Goal: Task Accomplishment & Management: Complete application form

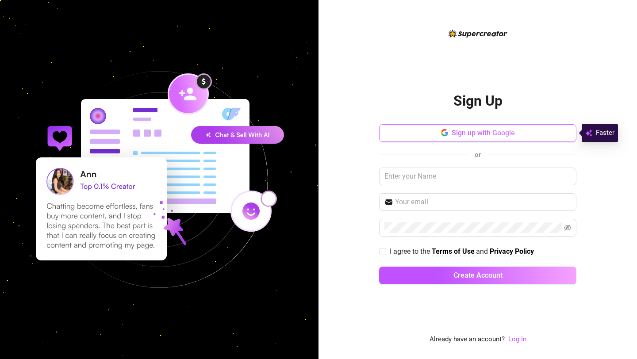
click at [429, 132] on button "Sign up with Google" at bounding box center [477, 133] width 197 height 18
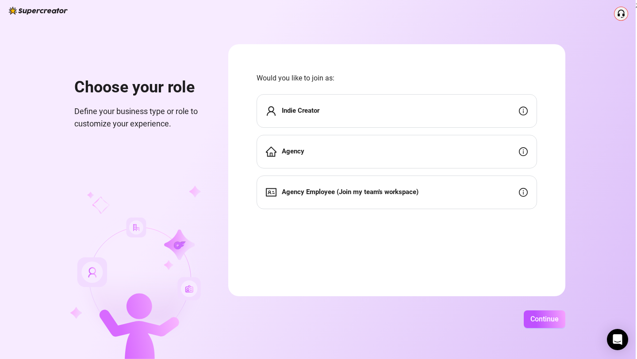
click at [462, 111] on div "Indie Creator" at bounding box center [397, 111] width 281 height 34
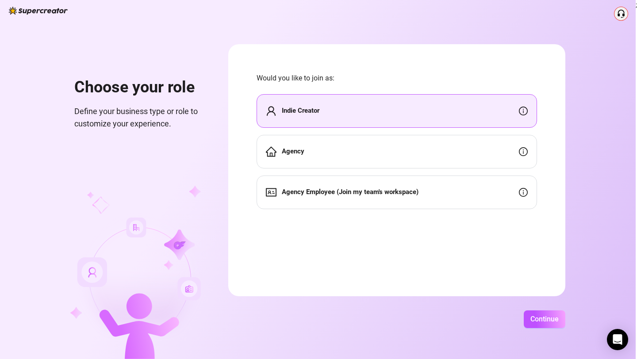
click at [542, 308] on div "Choose your role Define your business type or role to customize your experience…" at bounding box center [318, 179] width 636 height 359
click at [543, 316] on span "Continue" at bounding box center [545, 319] width 28 height 8
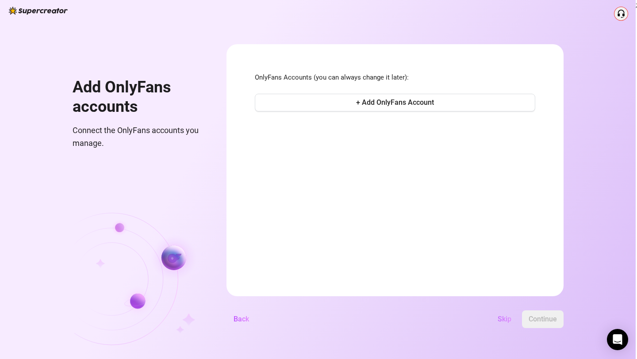
click at [506, 318] on span "Skip" at bounding box center [505, 319] width 14 height 8
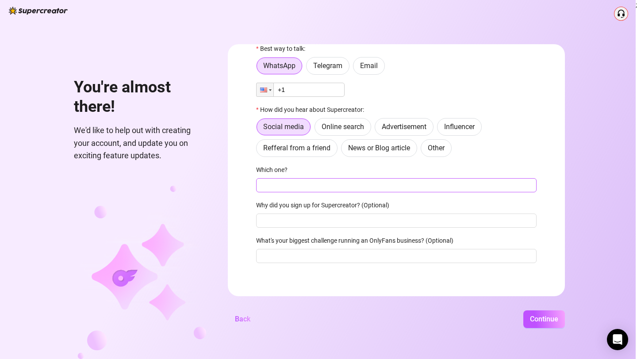
scroll to position [32, 0]
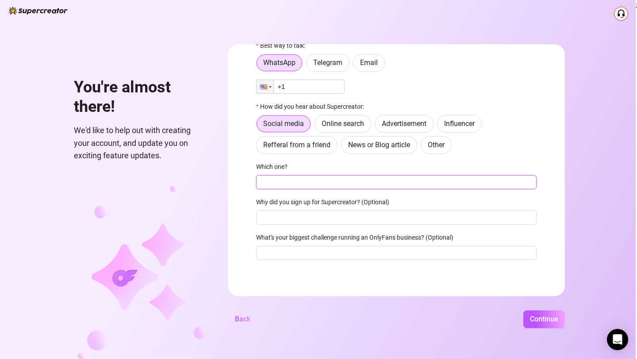
click at [406, 187] on input "Which one?" at bounding box center [396, 182] width 281 height 14
type input "o"
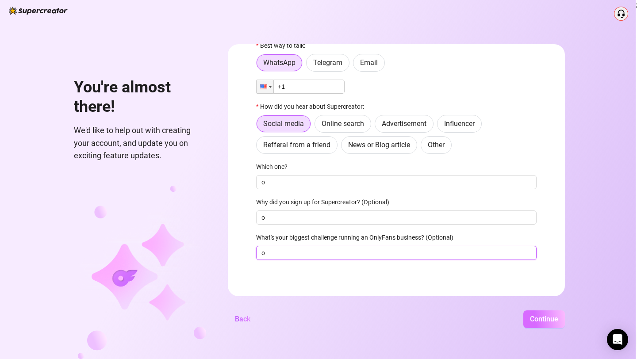
type input "o"
click at [558, 325] on button "Continue" at bounding box center [544, 320] width 42 height 18
click at [326, 90] on input "+1" at bounding box center [300, 86] width 88 height 14
type input "+1 (567) 574"
click at [547, 316] on span "Continue" at bounding box center [544, 319] width 28 height 8
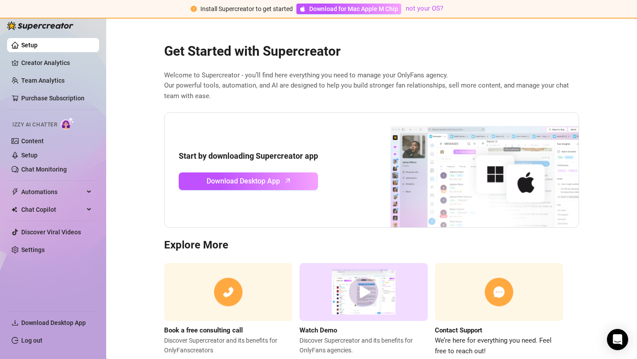
scroll to position [24, 0]
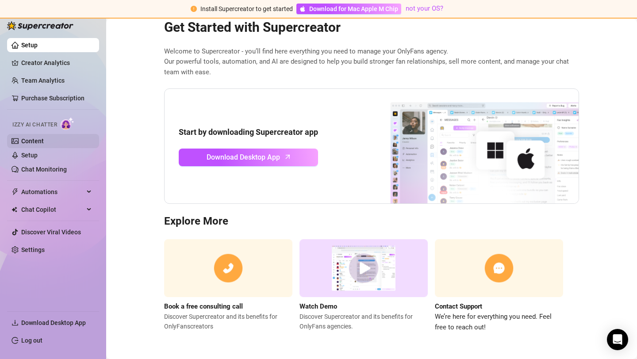
click at [44, 145] on link "Content" at bounding box center [32, 141] width 23 height 7
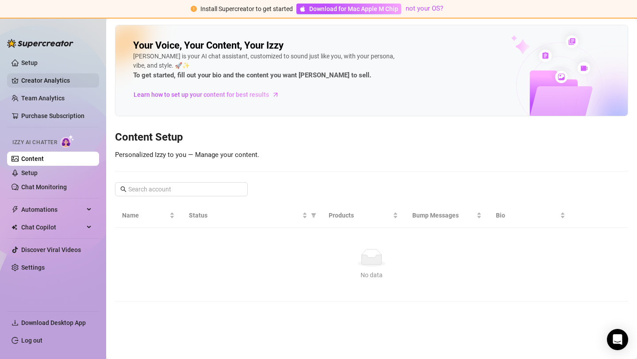
click at [44, 81] on link "Creator Analytics" at bounding box center [56, 80] width 71 height 14
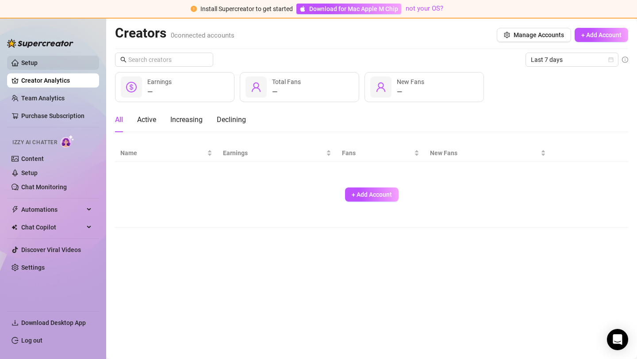
click at [38, 62] on link "Setup" at bounding box center [29, 62] width 16 height 7
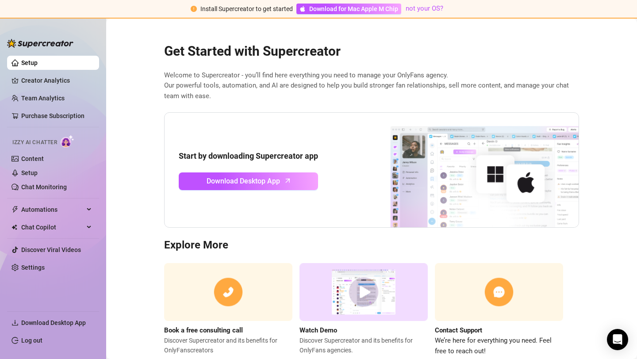
scroll to position [24, 0]
